Goal: Check status: Check status

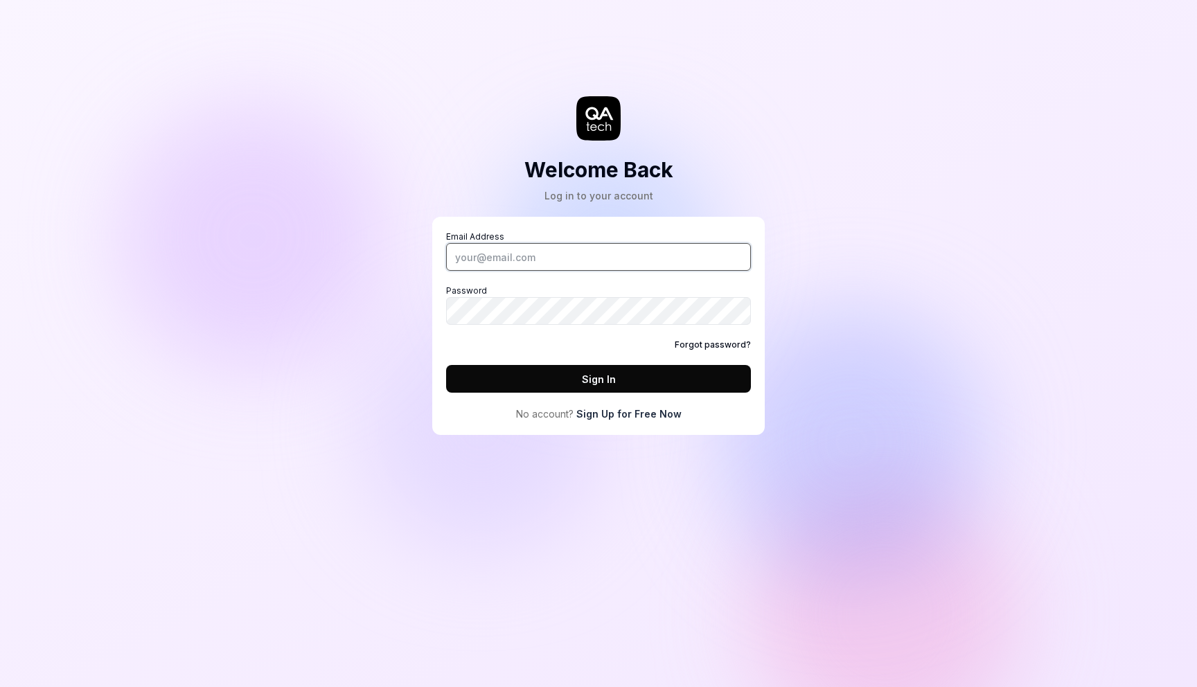
type input "[PERSON_NAME][EMAIL_ADDRESS][DOMAIN_NAME]"
click at [584, 377] on button "Sign In" at bounding box center [598, 379] width 305 height 28
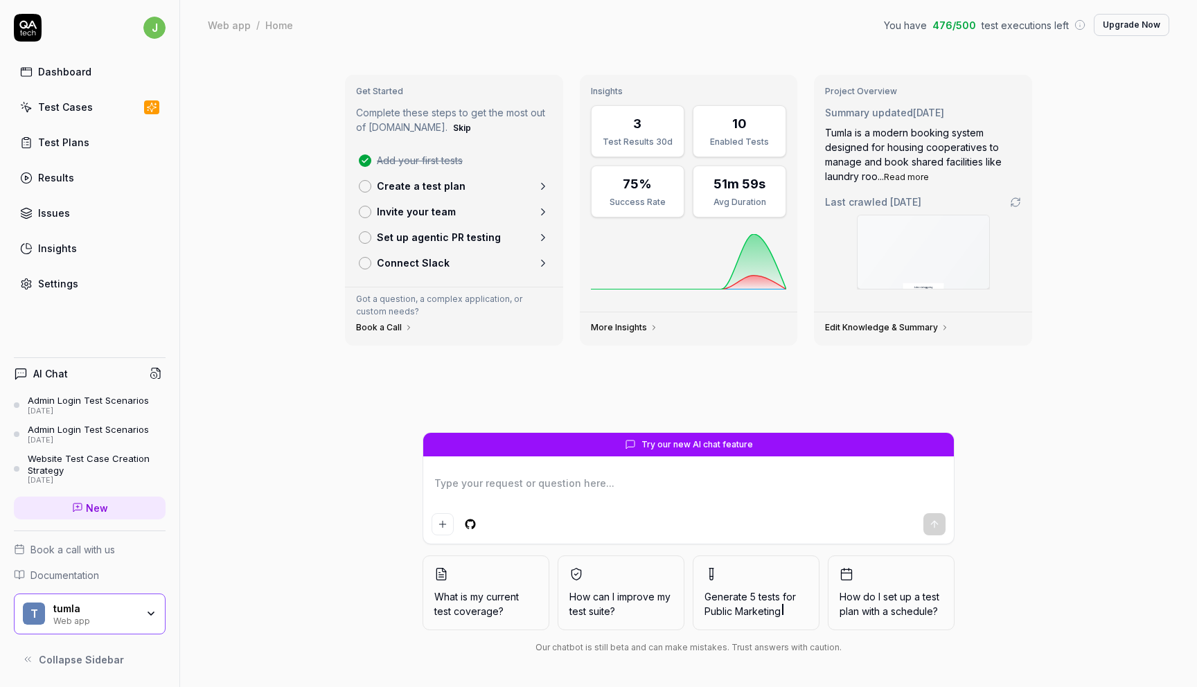
click at [66, 112] on div "Test Cases" at bounding box center [65, 107] width 55 height 15
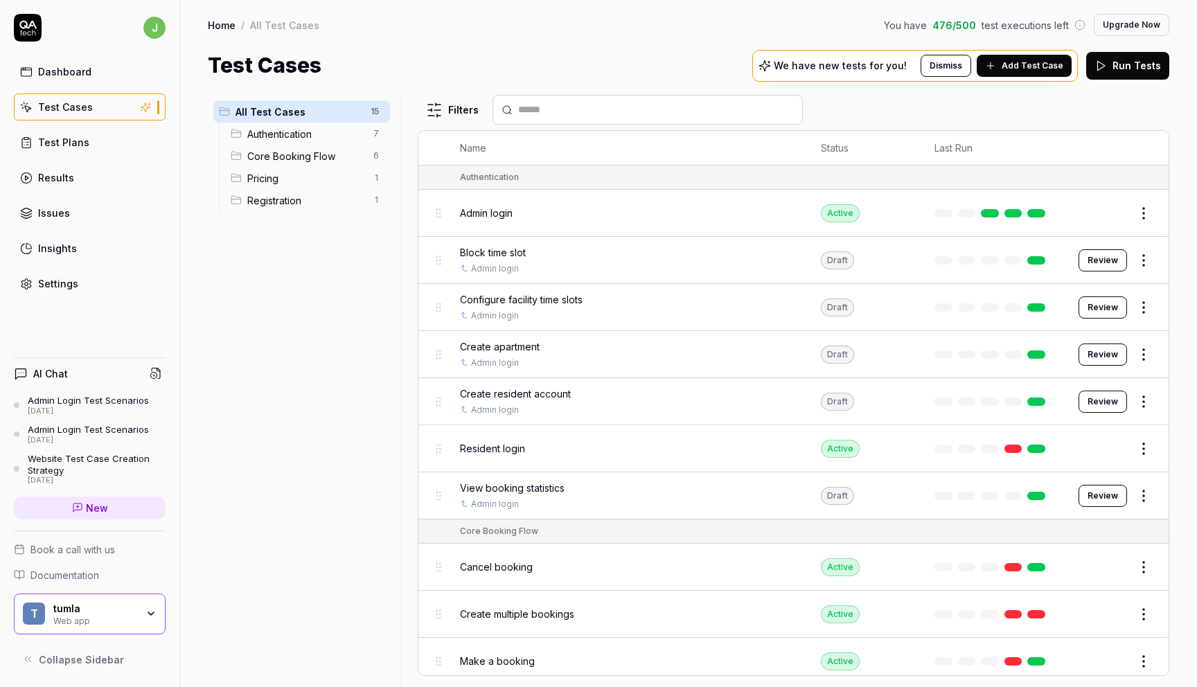
click at [54, 169] on link "Results" at bounding box center [90, 177] width 152 height 27
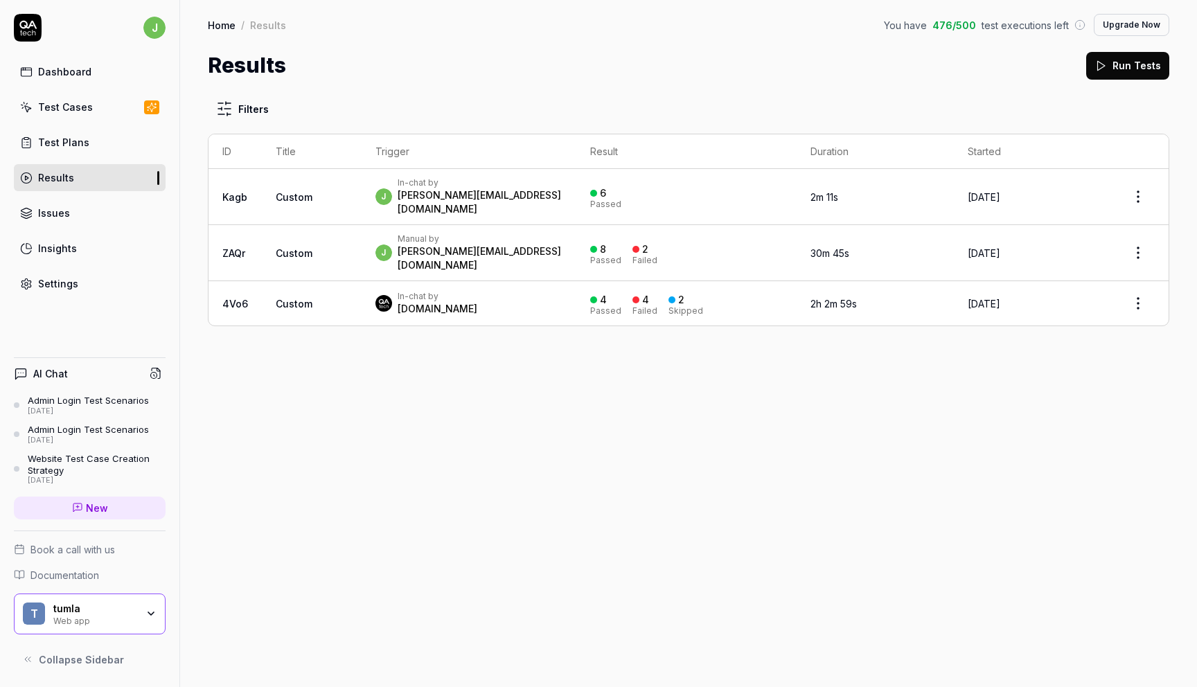
click at [325, 188] on td "Custom" at bounding box center [312, 197] width 100 height 56
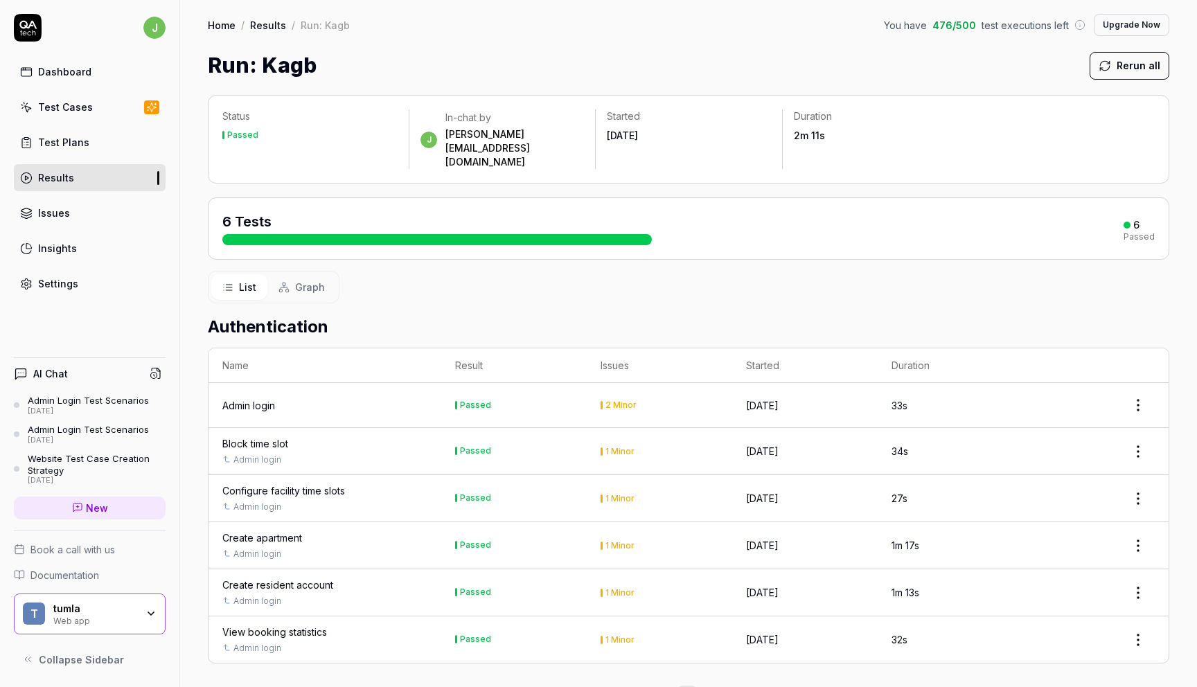
click at [277, 398] on div "Admin login" at bounding box center [324, 405] width 205 height 15
click at [475, 383] on td "Passed" at bounding box center [513, 405] width 145 height 45
click at [1134, 375] on html "j Dashboard Test Cases Test Plans Results Issues Insights Settings AI Chat Admi…" at bounding box center [598, 343] width 1197 height 687
click at [290, 372] on html "j Dashboard Test Cases Test Plans Results Issues Insights Settings AI Chat Admi…" at bounding box center [598, 343] width 1197 height 687
click at [260, 398] on div "Admin login" at bounding box center [248, 405] width 53 height 15
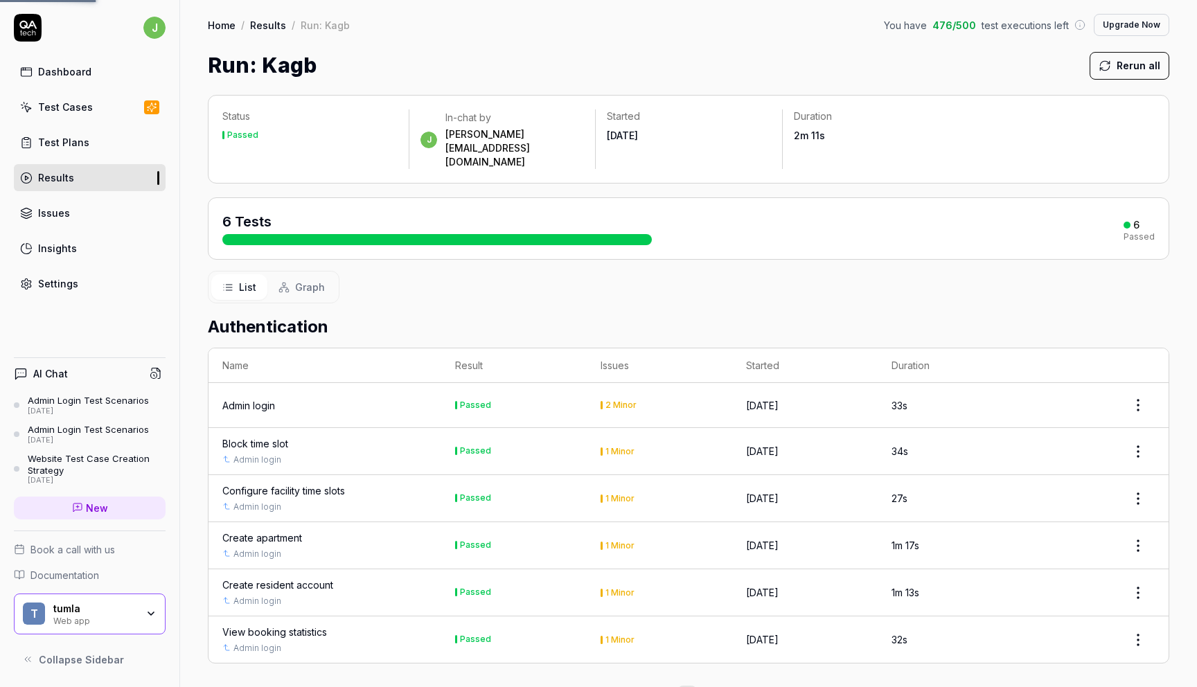
click at [260, 398] on div "Admin login" at bounding box center [248, 405] width 53 height 15
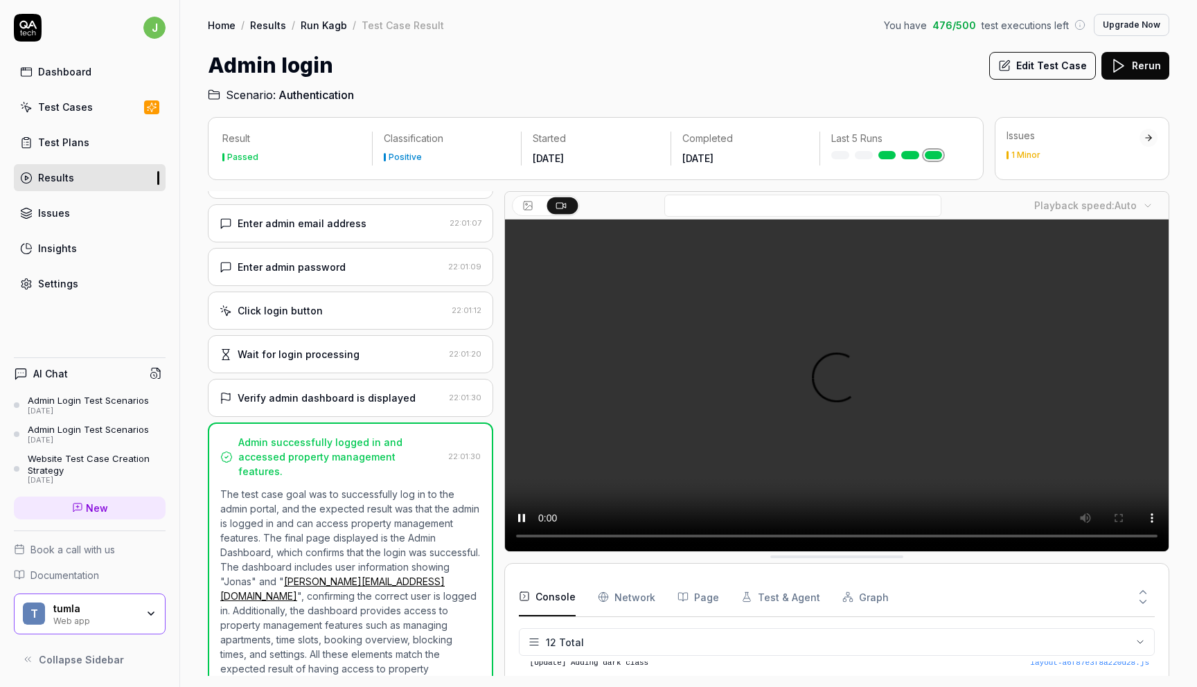
scroll to position [235, 0]
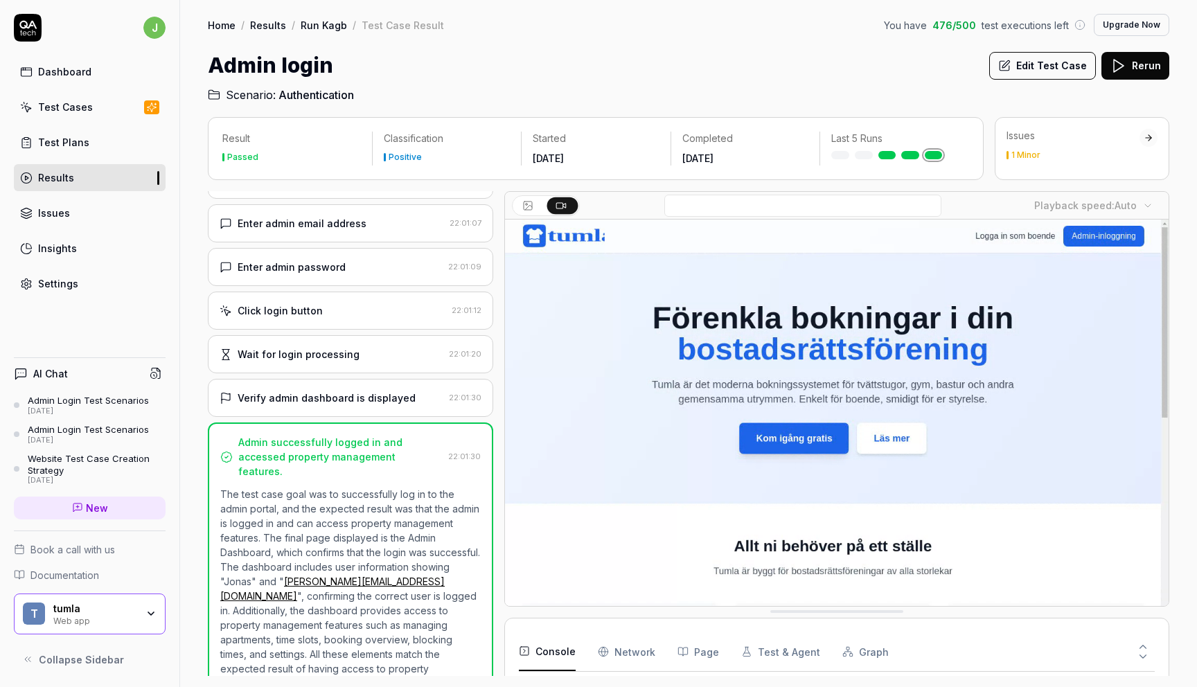
click at [320, 355] on div "Wait for login processing" at bounding box center [299, 354] width 122 height 15
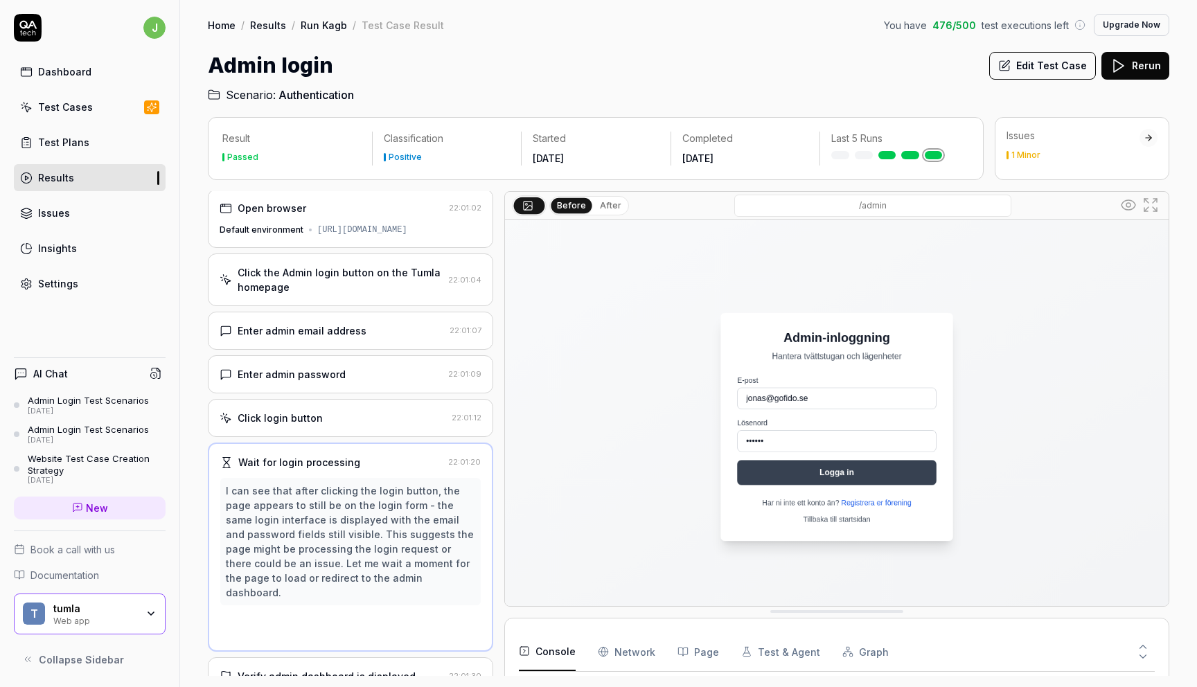
scroll to position [0, 0]
click at [321, 348] on div "Enter admin email address 22:01:07" at bounding box center [350, 333] width 285 height 38
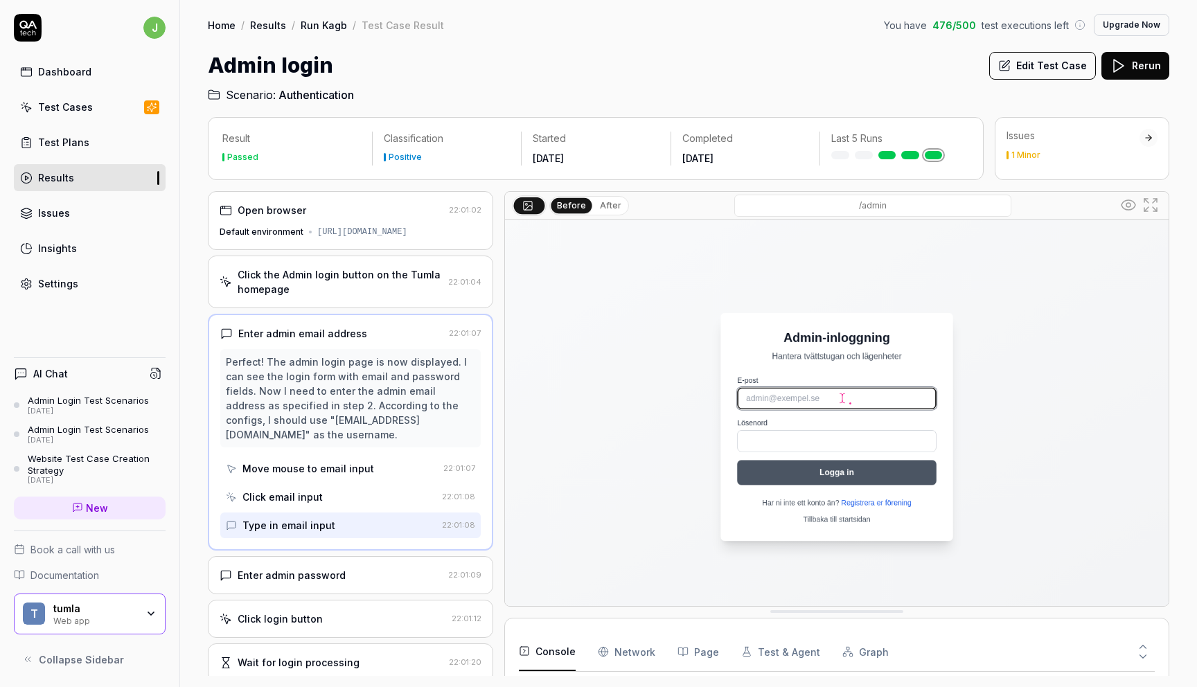
click at [327, 274] on div "Click the Admin login button on the Tumla homepage" at bounding box center [340, 281] width 205 height 29
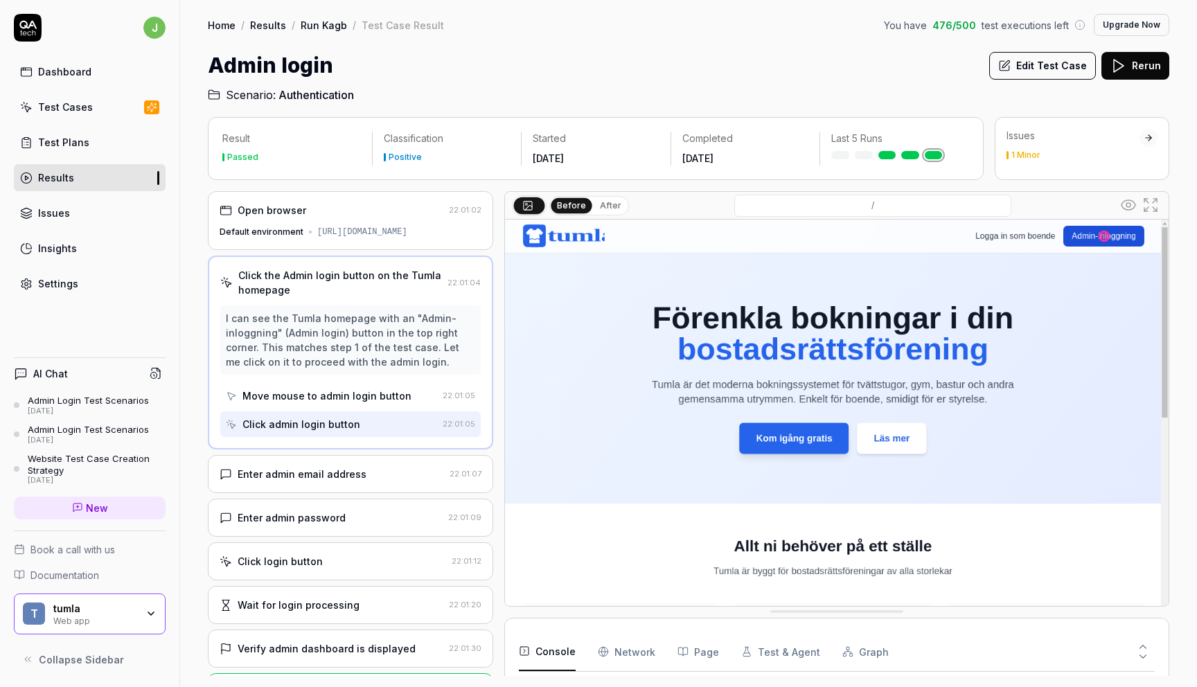
click at [318, 237] on div "[URL][DOMAIN_NAME]" at bounding box center [362, 232] width 90 height 12
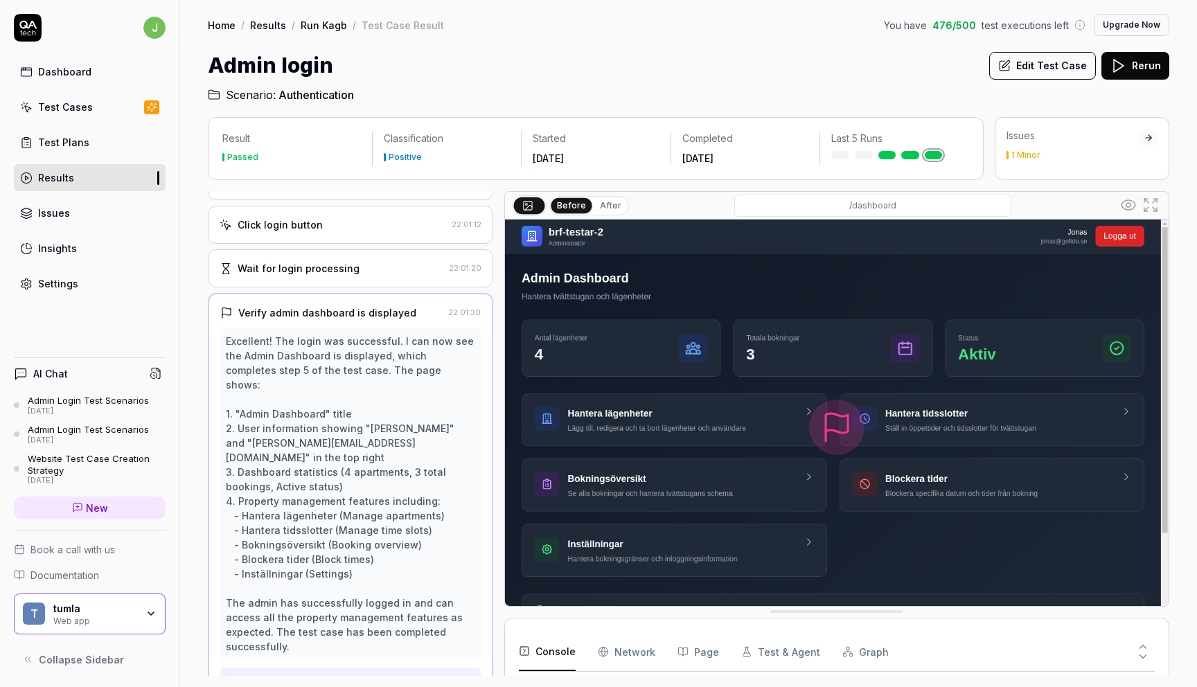
scroll to position [235, 0]
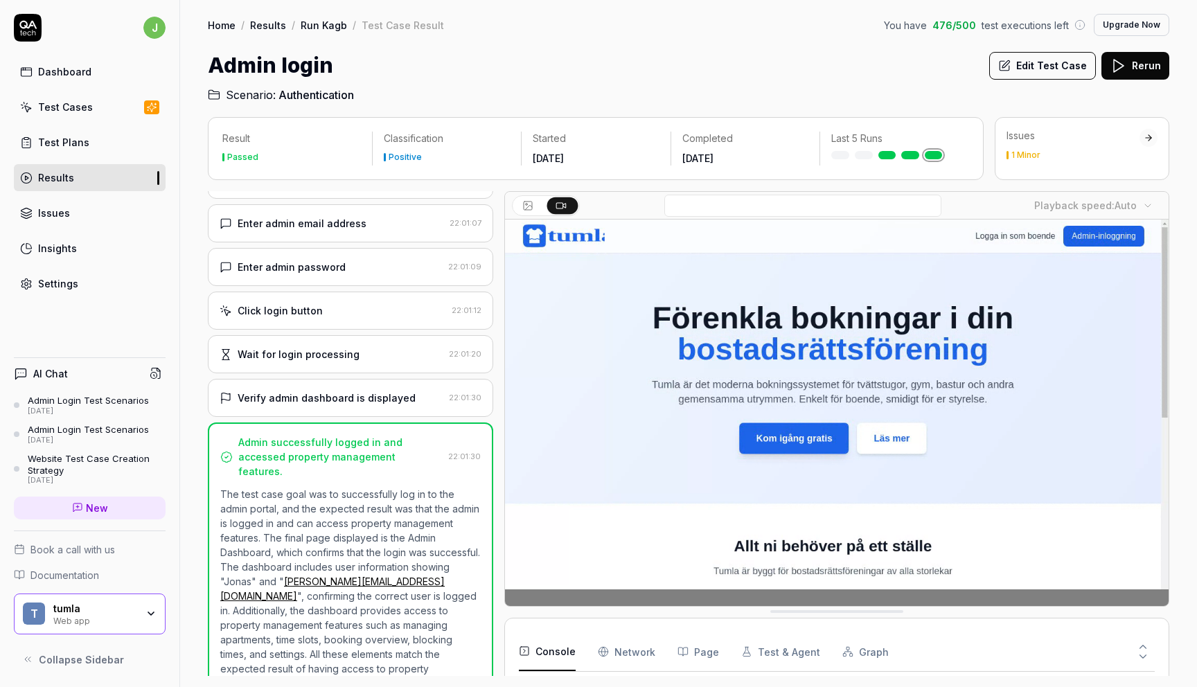
click at [87, 182] on link "Results" at bounding box center [90, 177] width 152 height 27
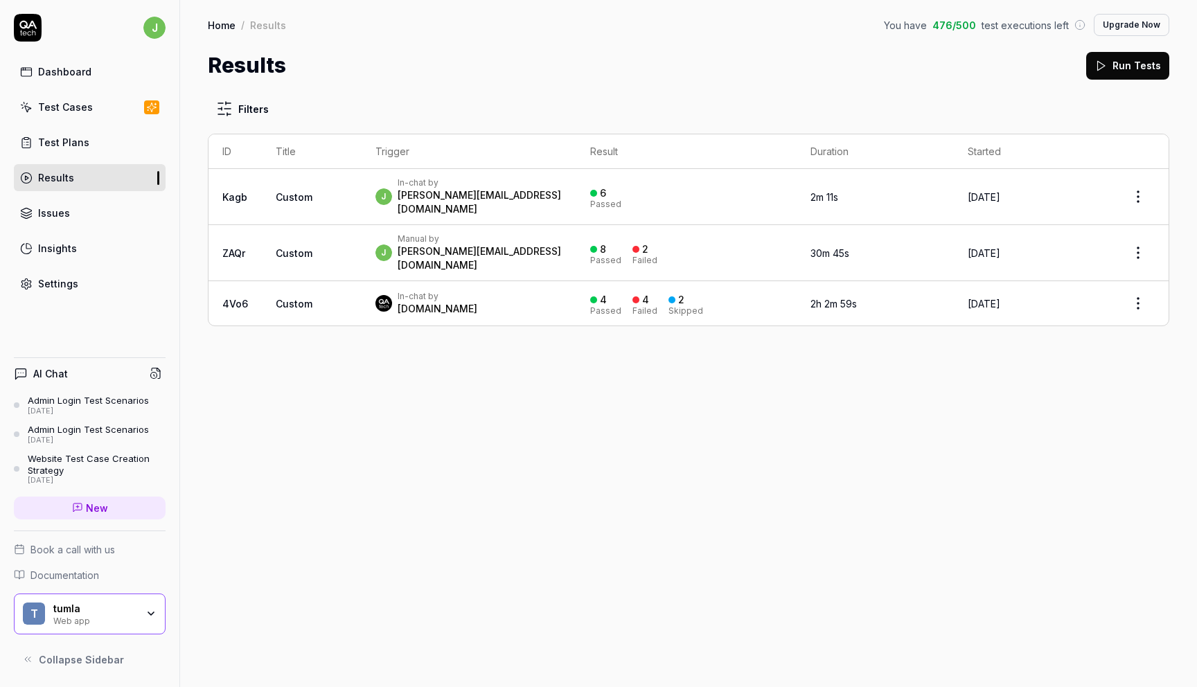
click at [280, 192] on span "Custom" at bounding box center [294, 197] width 37 height 12
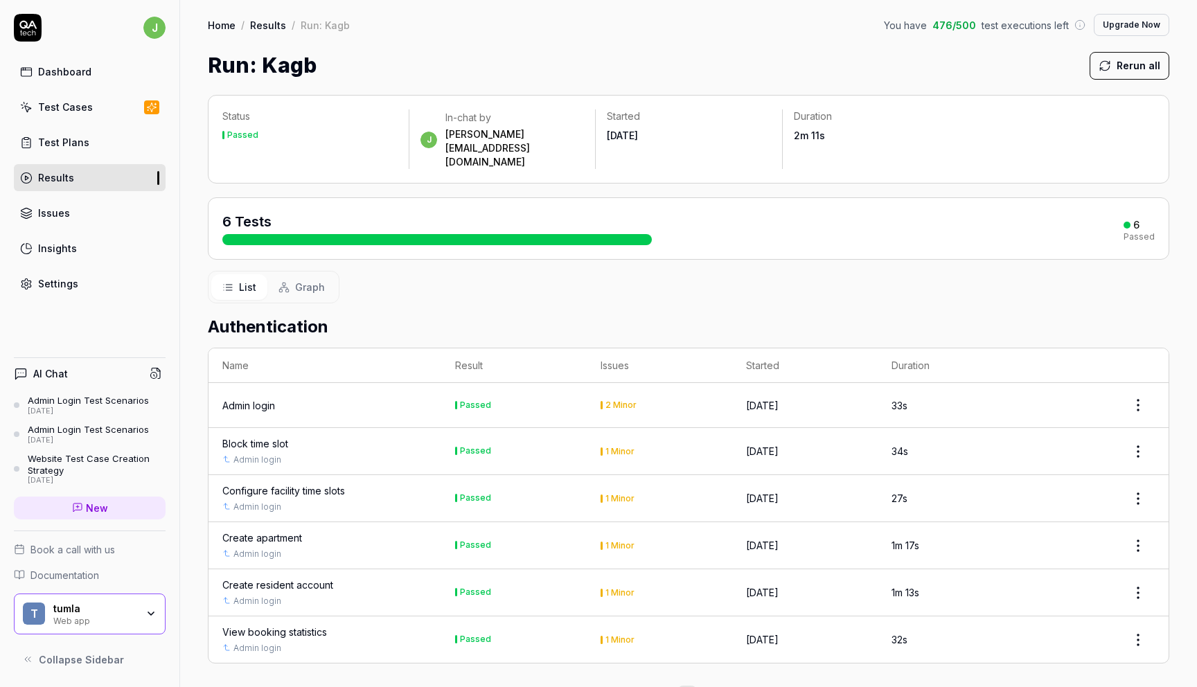
scroll to position [12, 0]
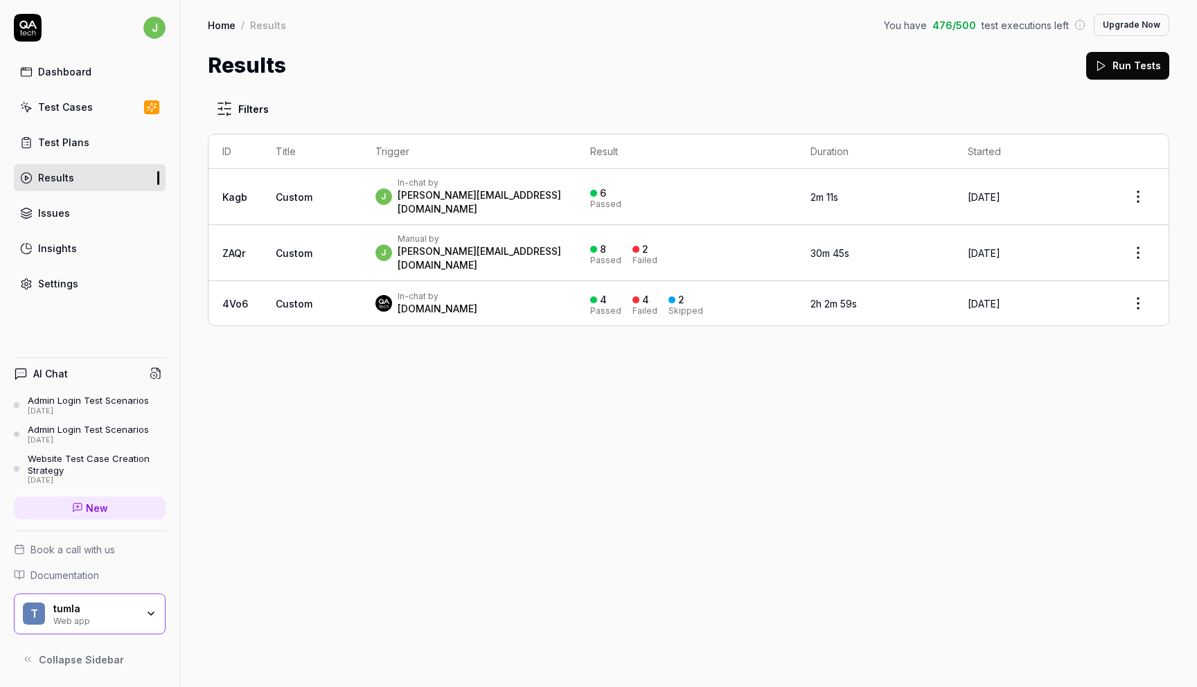
click at [286, 247] on span "Custom" at bounding box center [294, 253] width 37 height 12
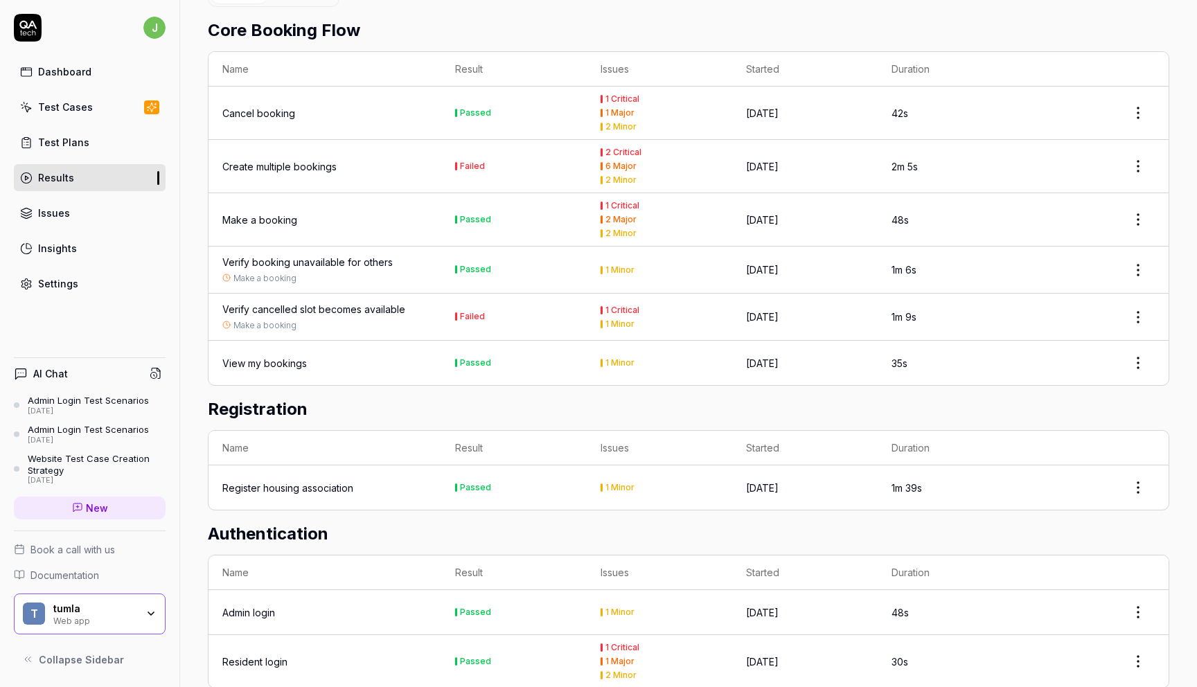
scroll to position [413, 0]
click at [339, 479] on div "Register housing association" at bounding box center [287, 486] width 131 height 15
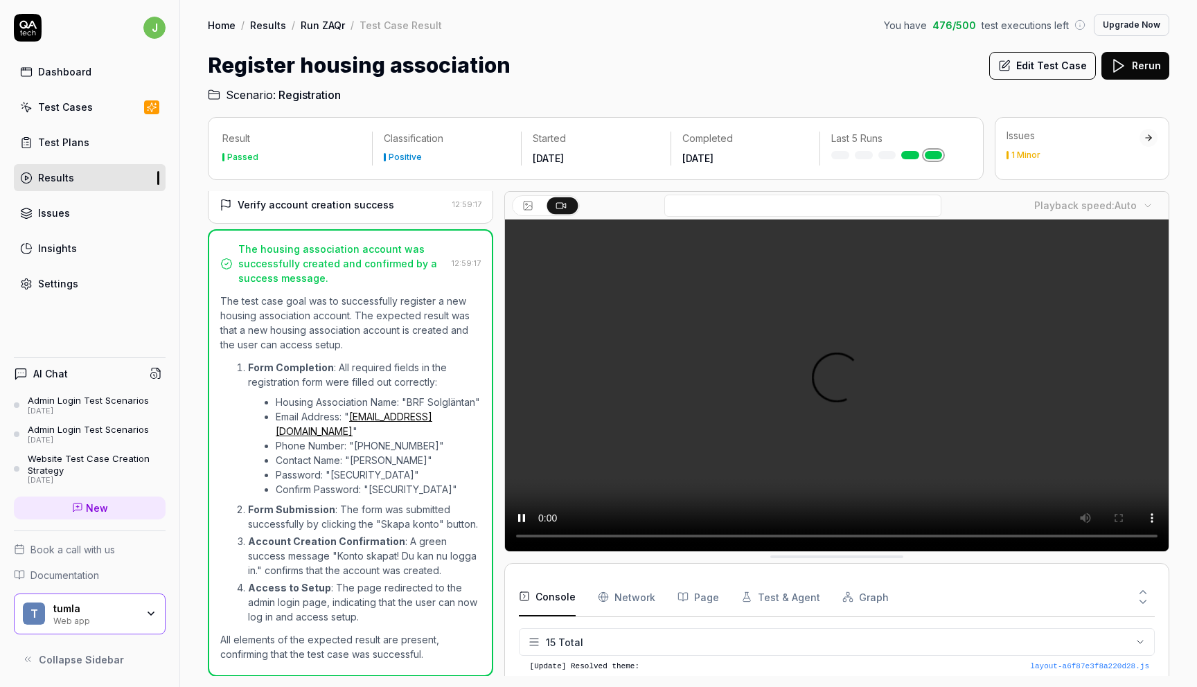
scroll to position [319, 0]
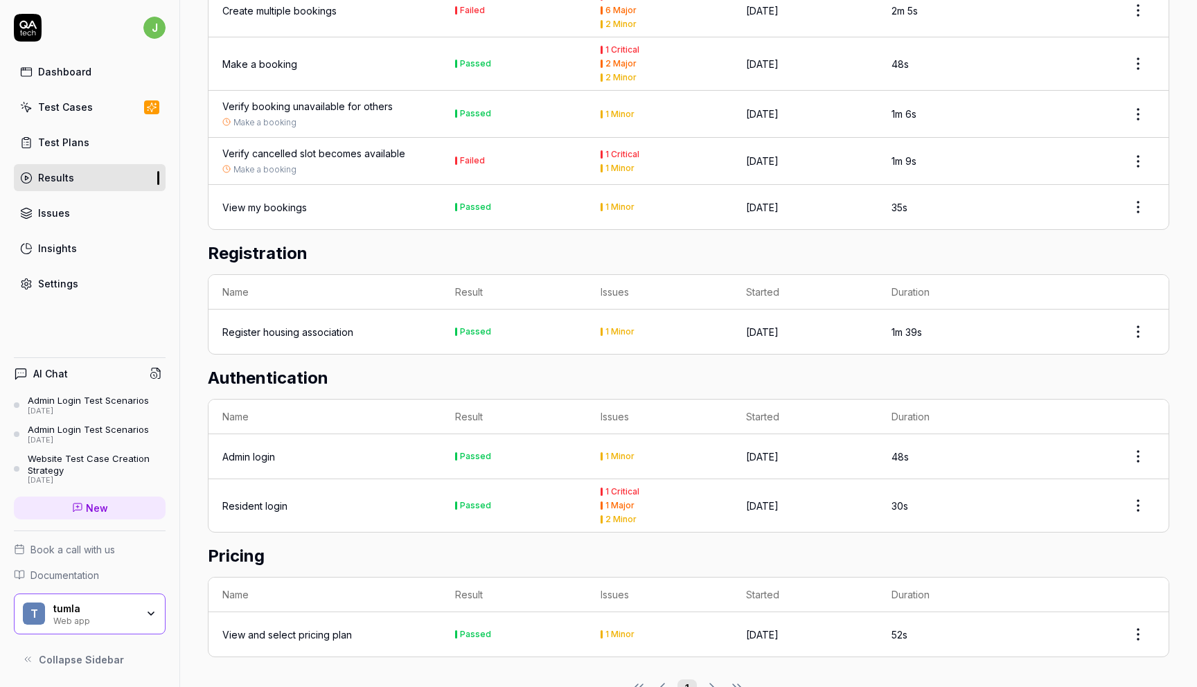
scroll to position [570, 0]
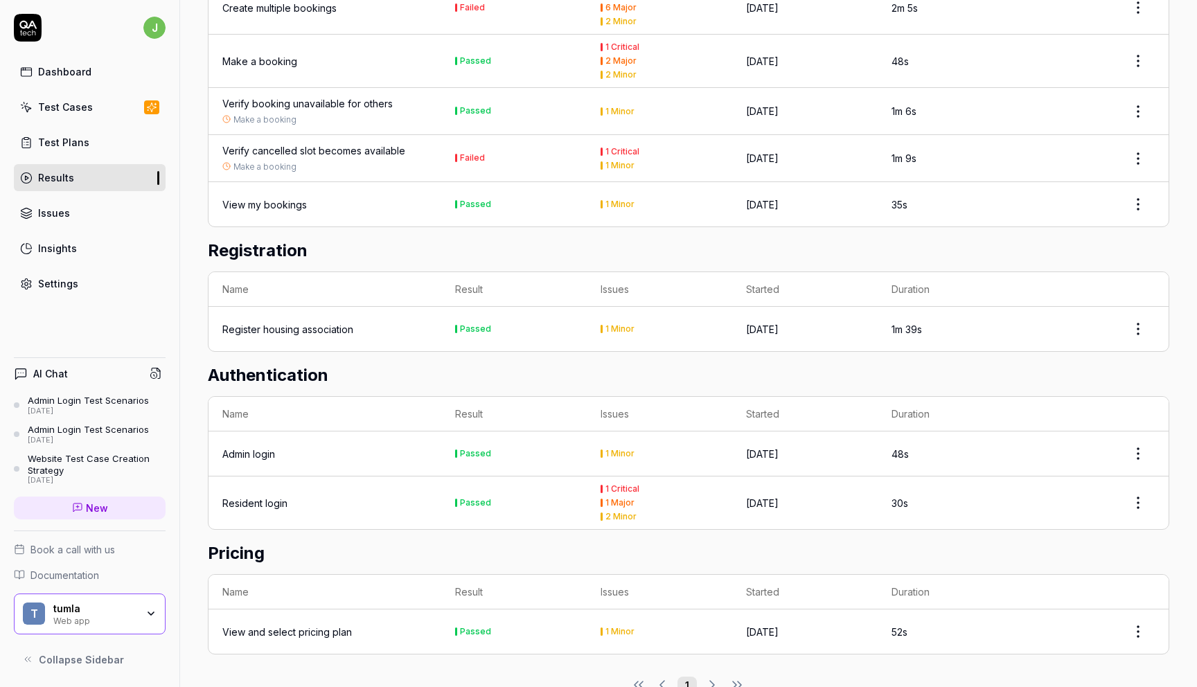
click at [64, 174] on div "Results" at bounding box center [56, 177] width 36 height 15
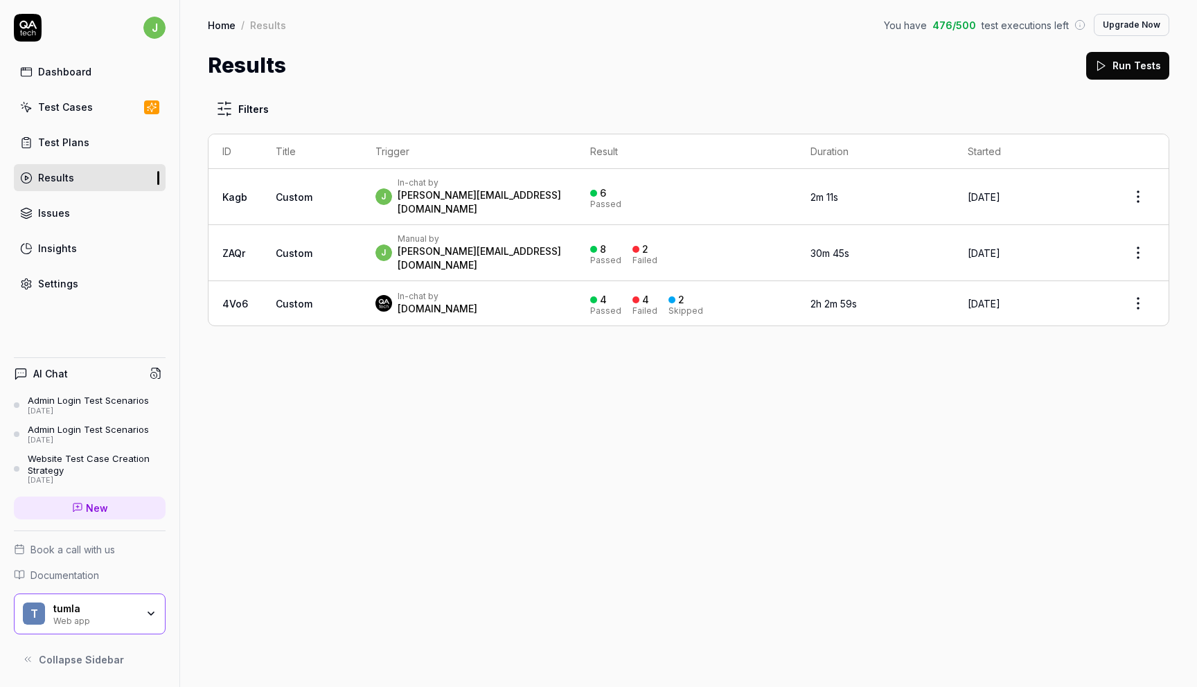
click at [293, 298] on span "Custom" at bounding box center [294, 304] width 37 height 12
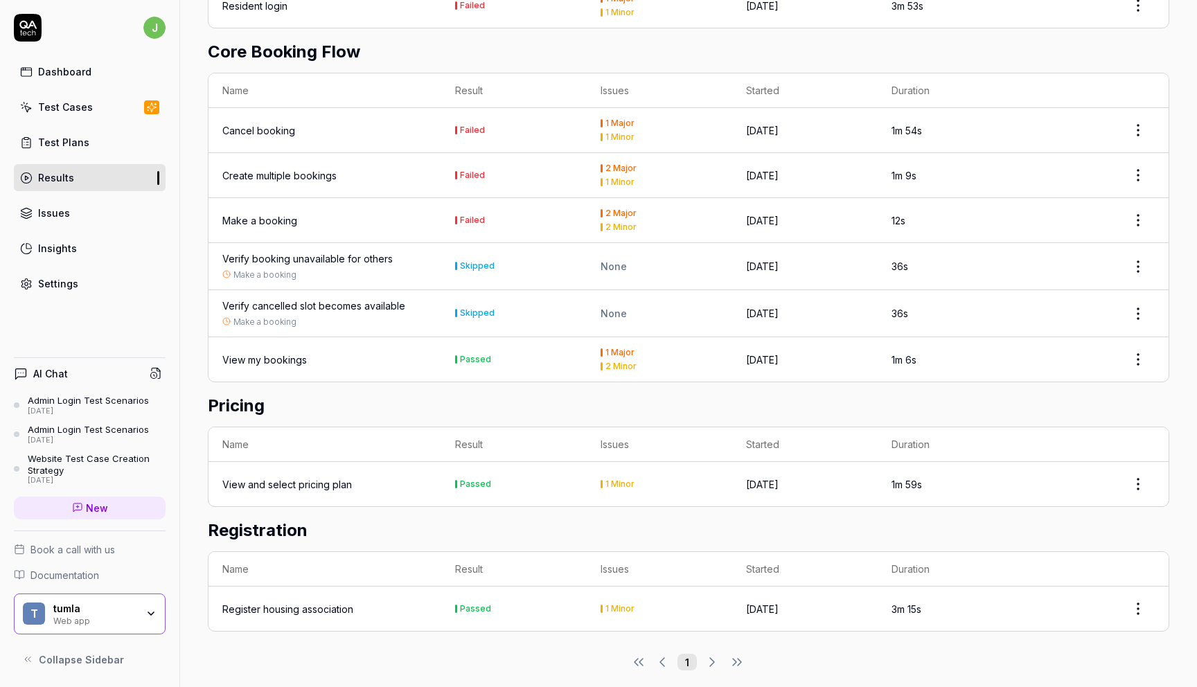
scroll to position [613, 0]
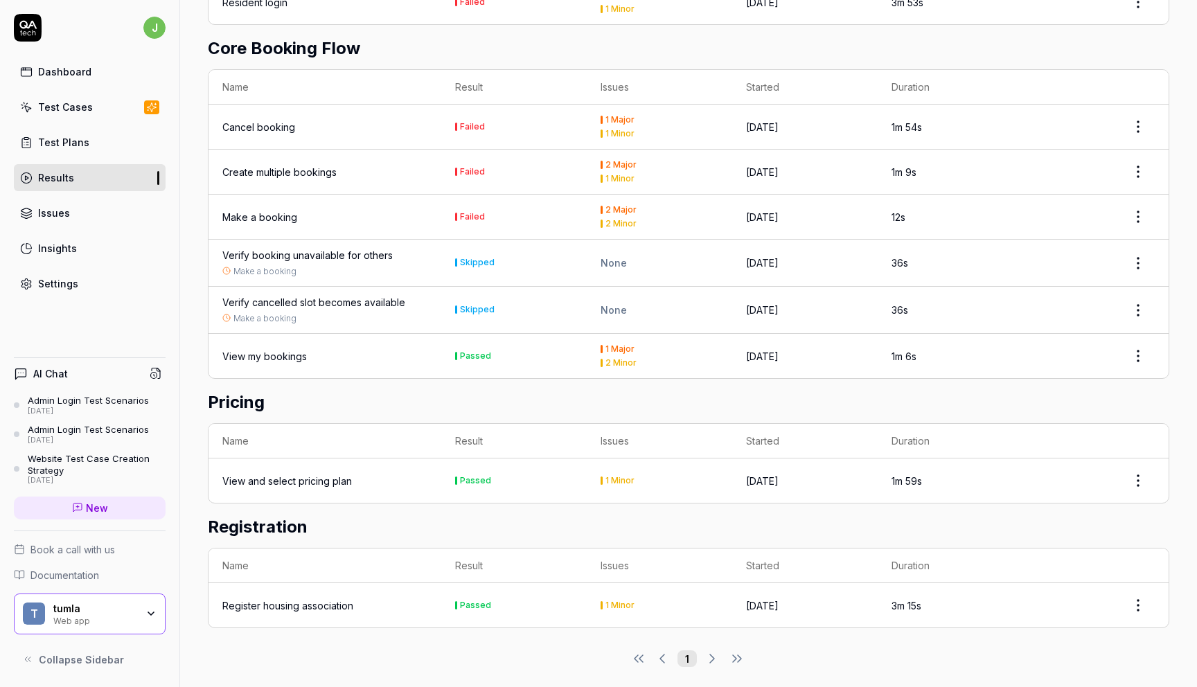
click at [315, 598] on div "Register housing association" at bounding box center [287, 605] width 131 height 15
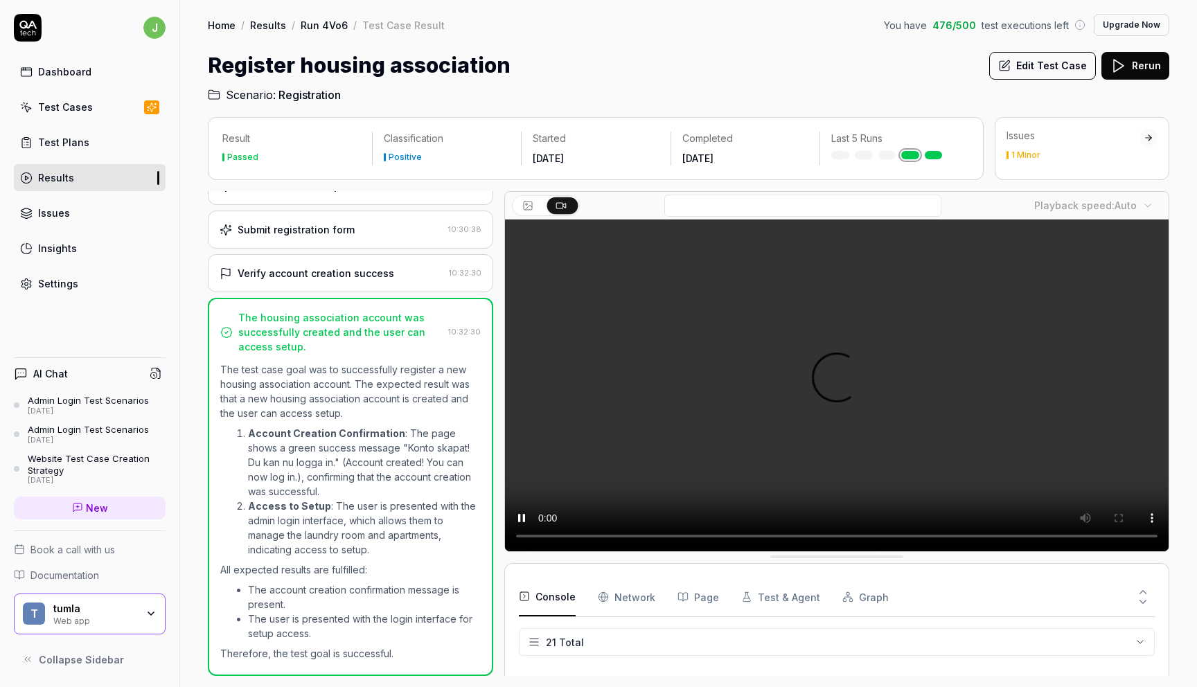
scroll to position [487, 0]
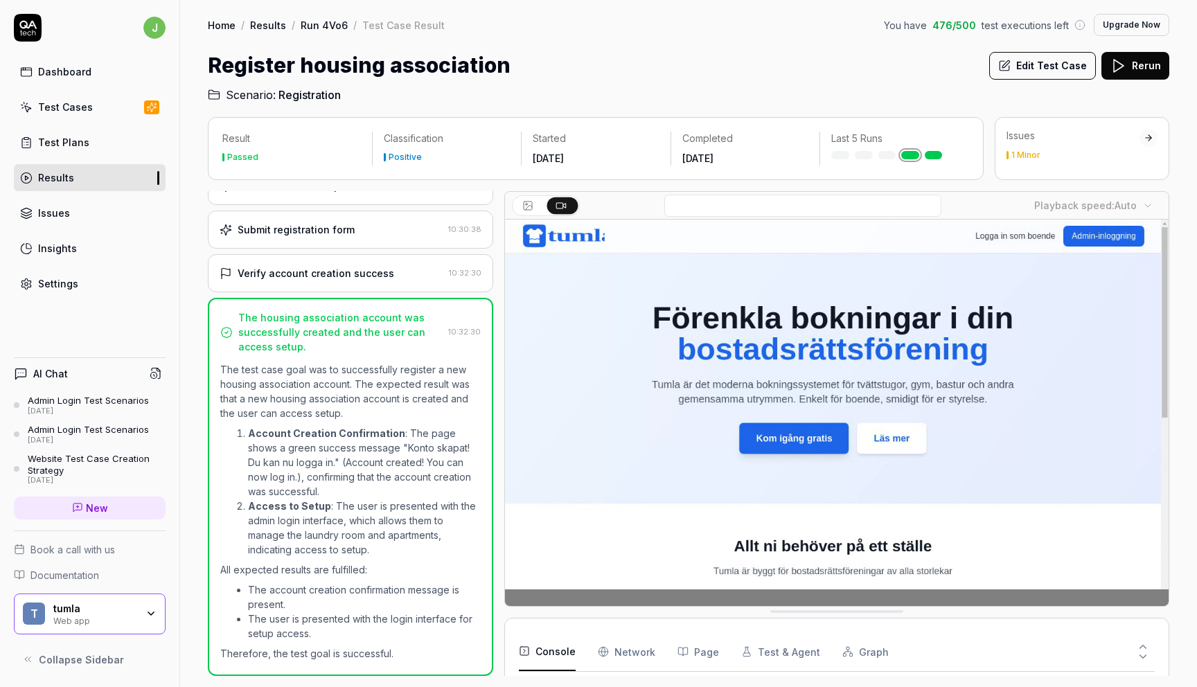
click at [55, 69] on div "Dashboard" at bounding box center [64, 71] width 53 height 15
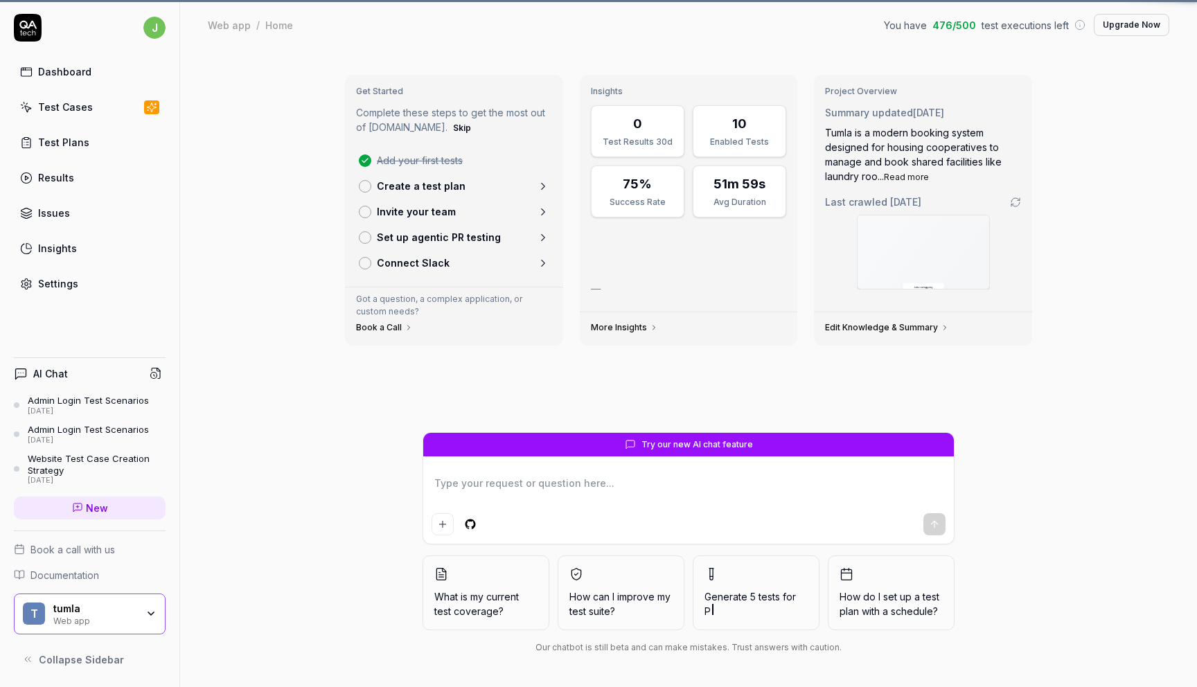
click at [55, 69] on div "Dashboard" at bounding box center [64, 71] width 53 height 15
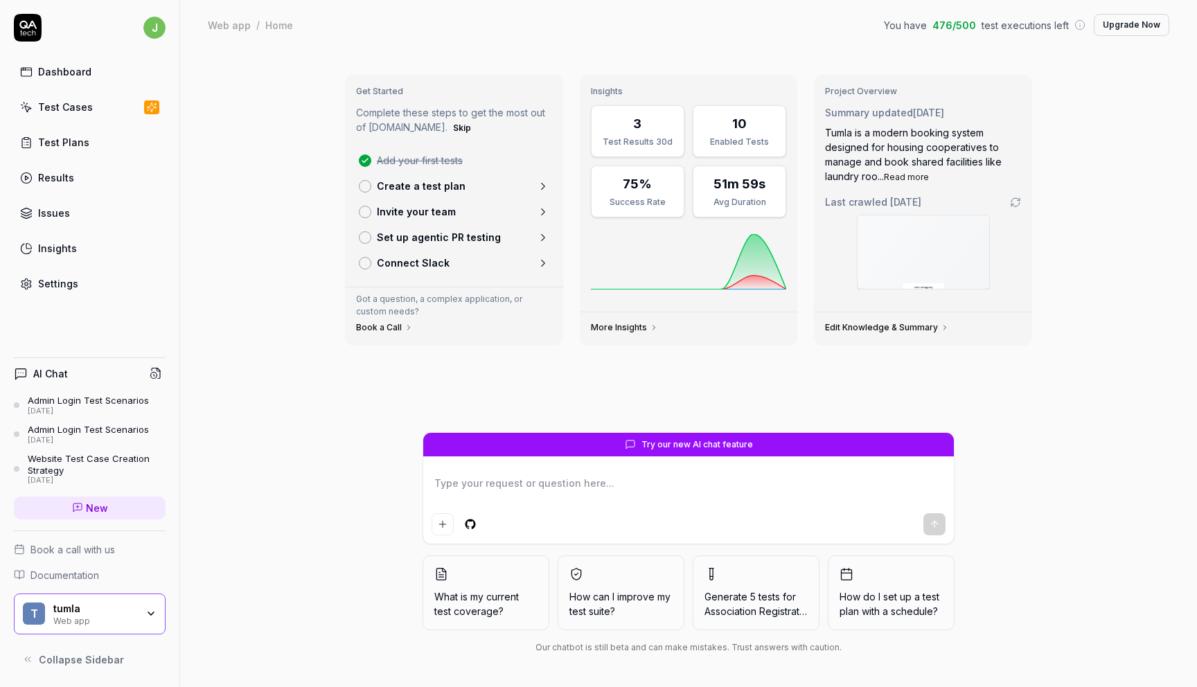
type textarea "*"
